Goal: Navigation & Orientation: Find specific page/section

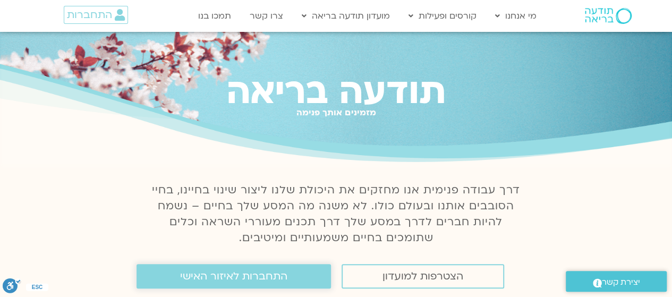
click at [254, 271] on span "התחברות לאיזור האישי" at bounding box center [233, 276] width 107 height 12
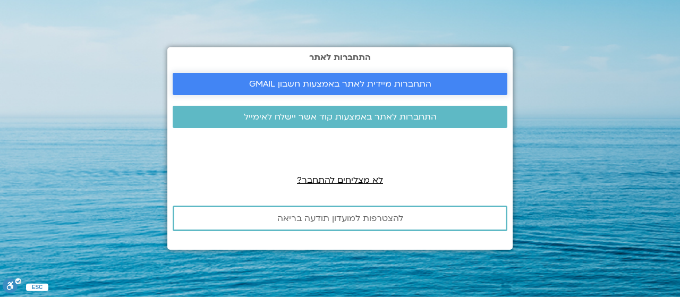
click at [337, 80] on span "התחברות מיידית לאתר באמצעות חשבון GMAIL" at bounding box center [340, 84] width 182 height 10
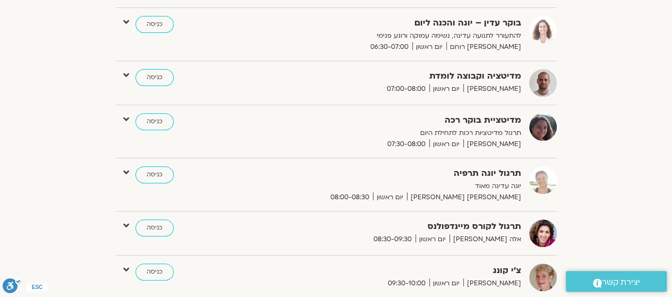
scroll to position [106, 0]
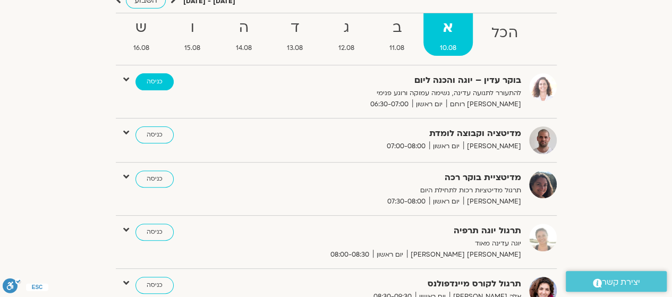
click at [157, 80] on link "כניסה" at bounding box center [154, 81] width 38 height 17
